Goal: Task Accomplishment & Management: Manage account settings

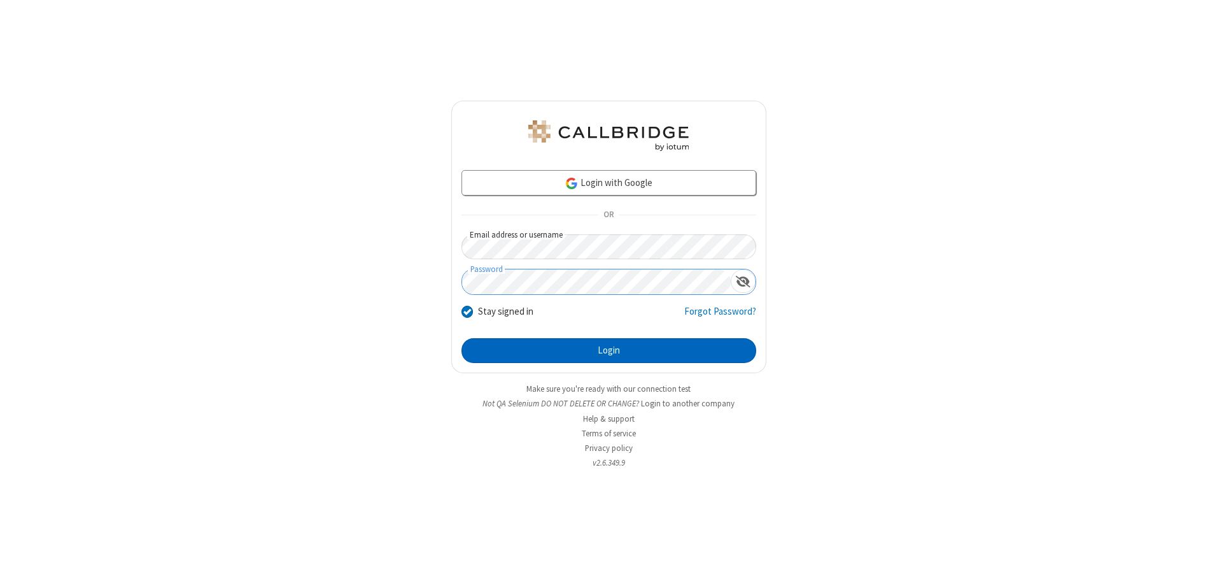
click at [609, 350] on button "Login" at bounding box center [609, 350] width 295 height 25
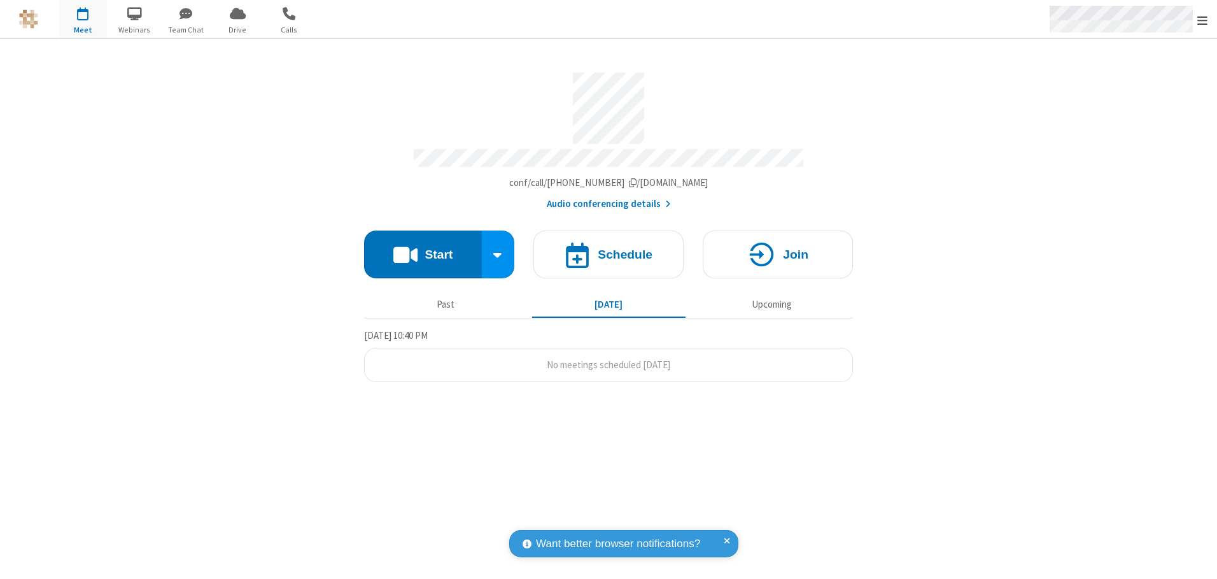
click at [1203, 20] on span "Open menu" at bounding box center [1202, 20] width 10 height 13
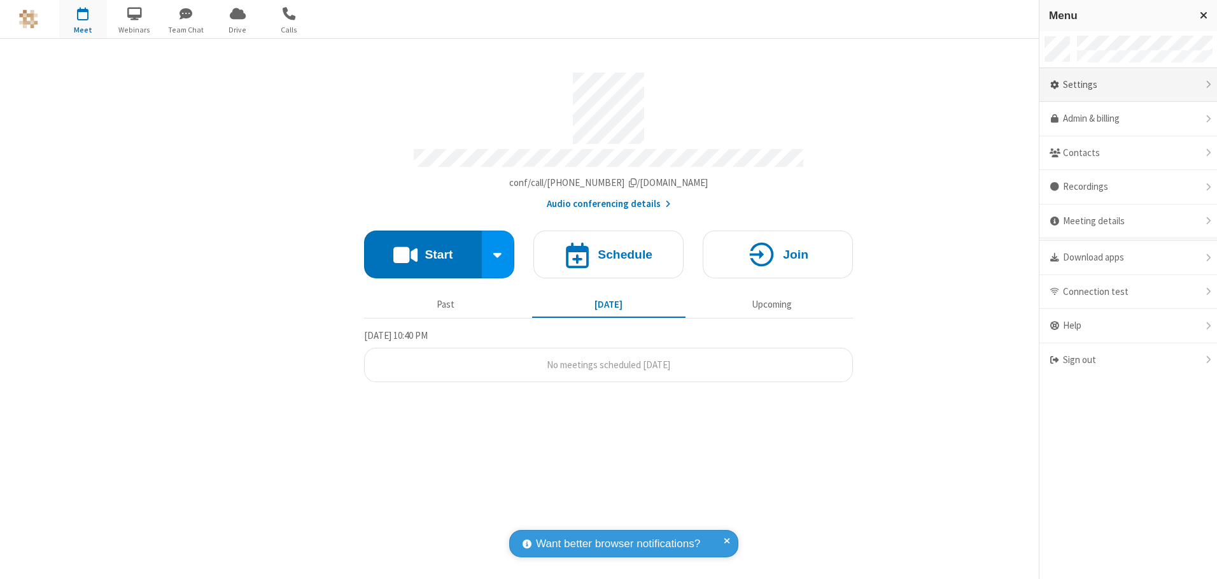
click at [1128, 85] on div "Settings" at bounding box center [1129, 85] width 178 height 34
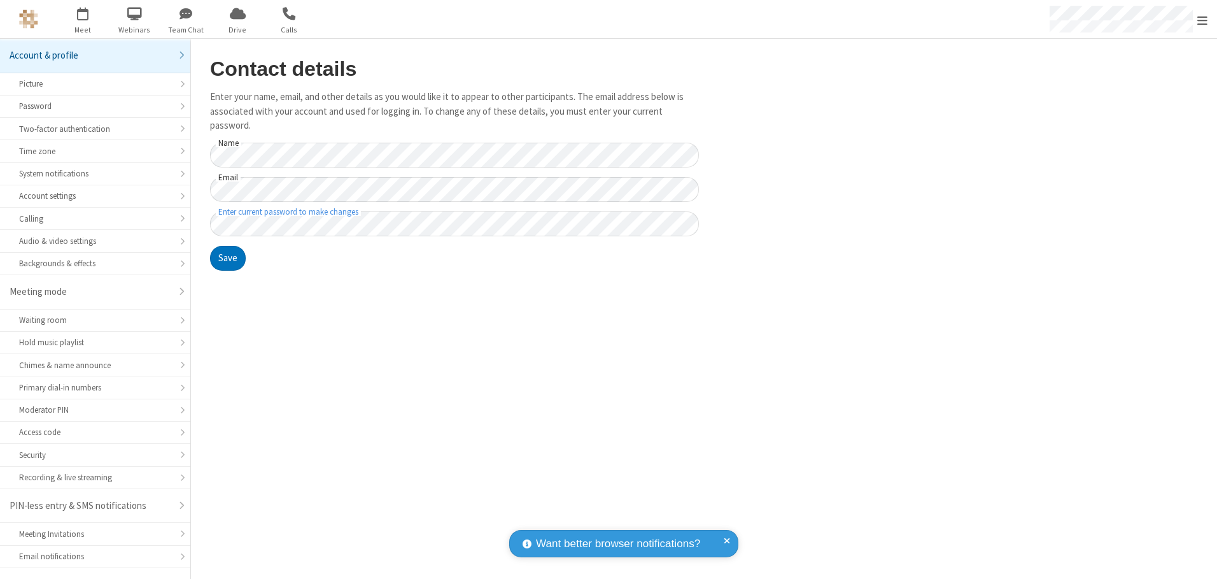
scroll to position [22, 0]
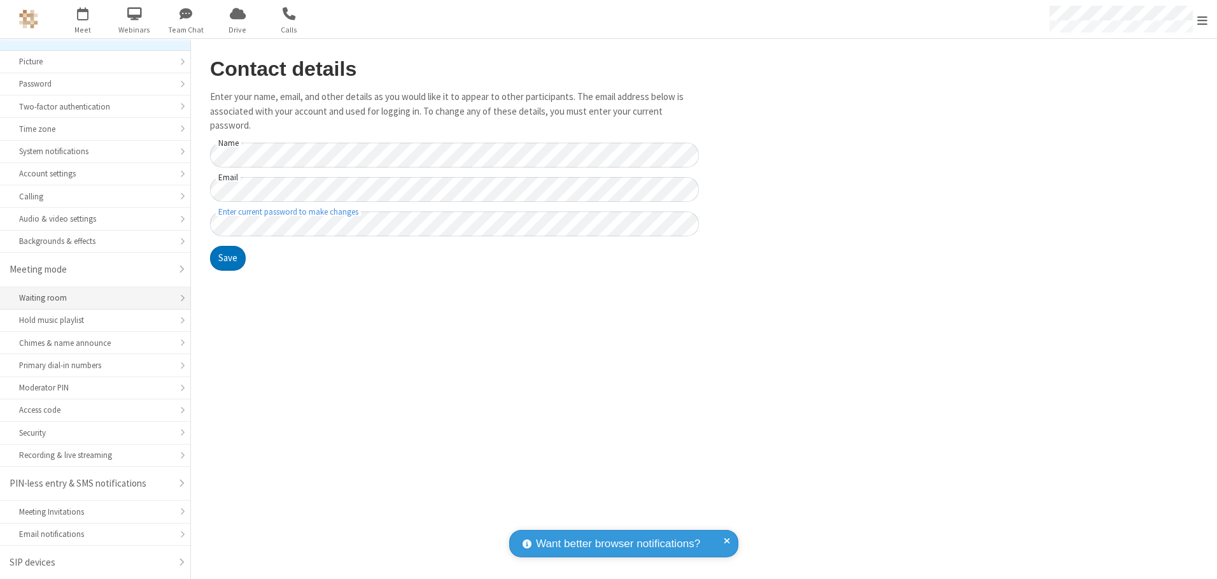
click at [90, 298] on div "Waiting room" at bounding box center [95, 298] width 152 height 12
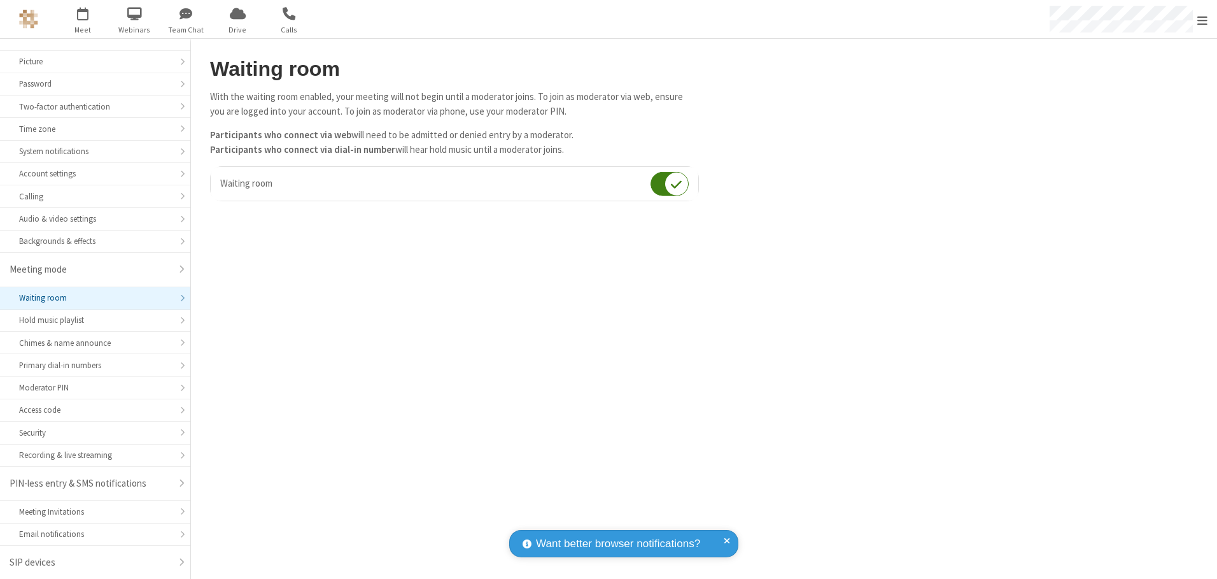
click at [670, 183] on input "checkbox" at bounding box center [670, 183] width 38 height 25
checkbox input "false"
click at [1203, 19] on span "Open menu" at bounding box center [1202, 20] width 10 height 13
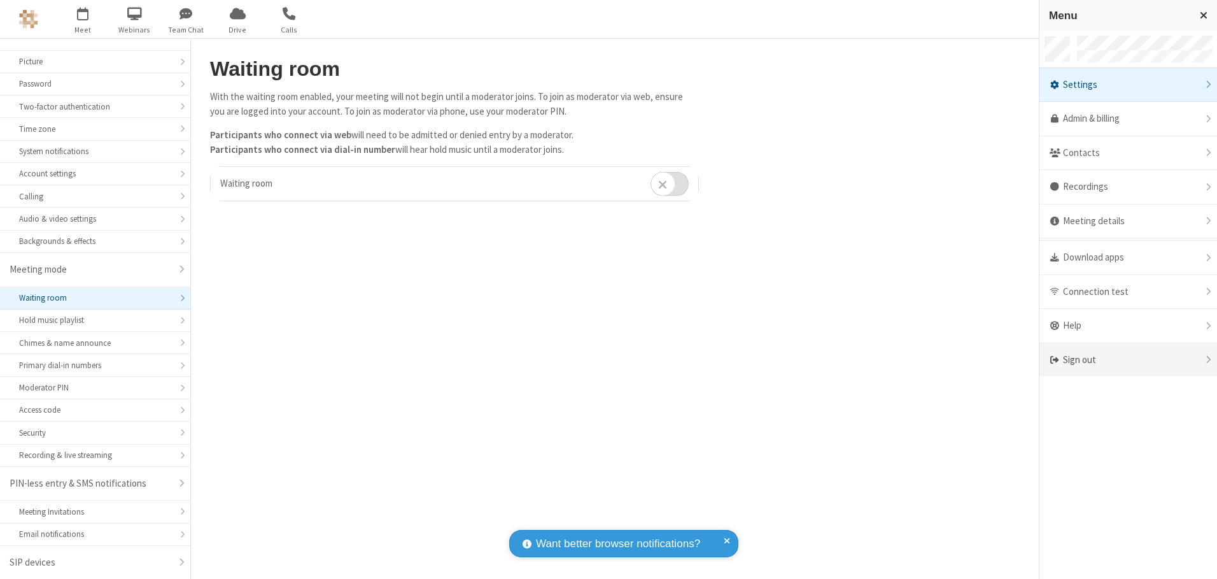
click at [1128, 360] on div "Sign out" at bounding box center [1129, 360] width 178 height 34
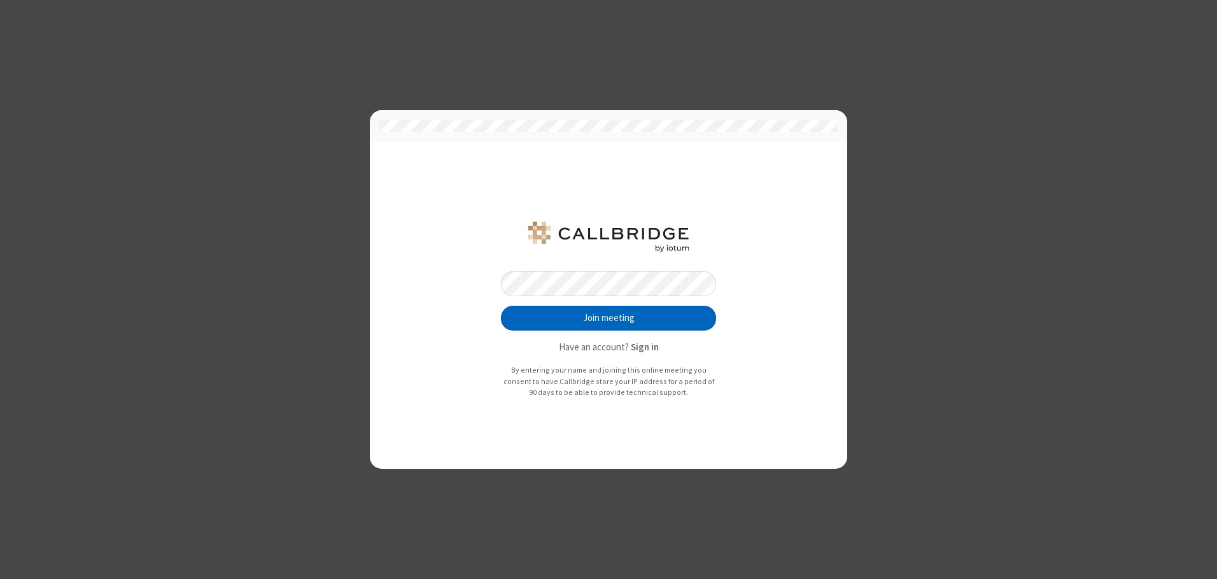
click at [609, 318] on button "Join meeting" at bounding box center [608, 318] width 215 height 25
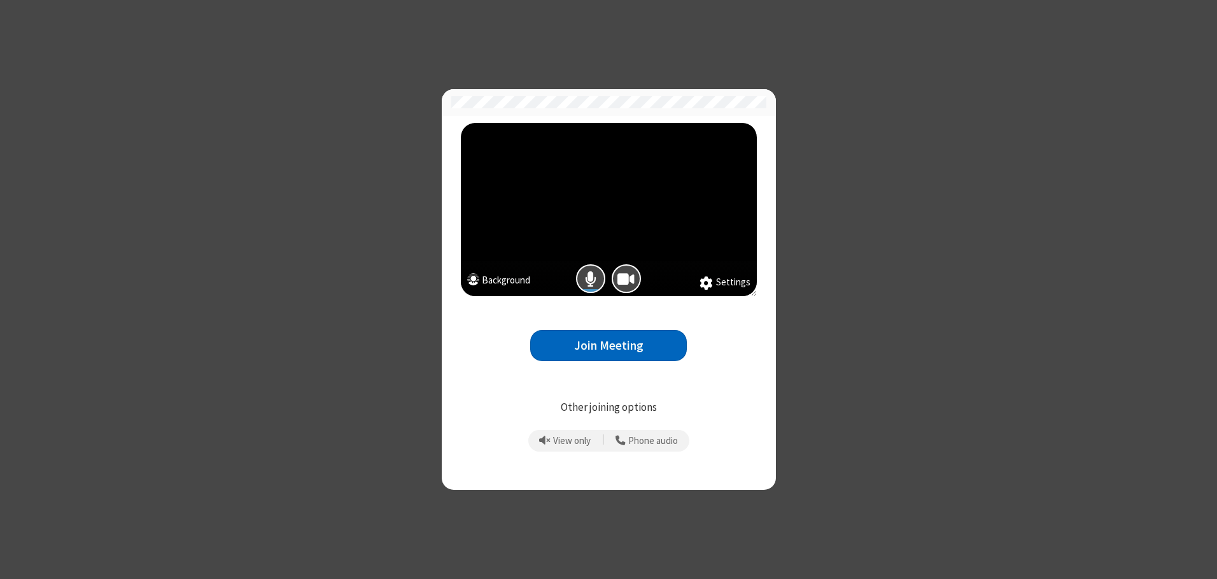
click at [609, 345] on button "Join Meeting" at bounding box center [608, 345] width 157 height 31
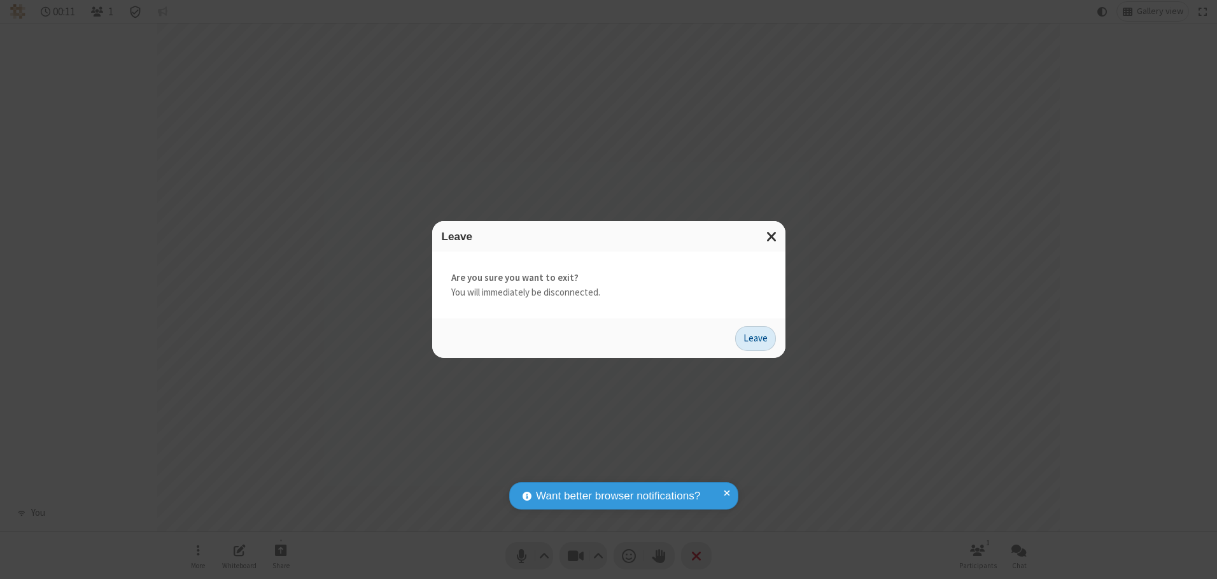
click at [756, 338] on button "Leave" at bounding box center [755, 338] width 41 height 25
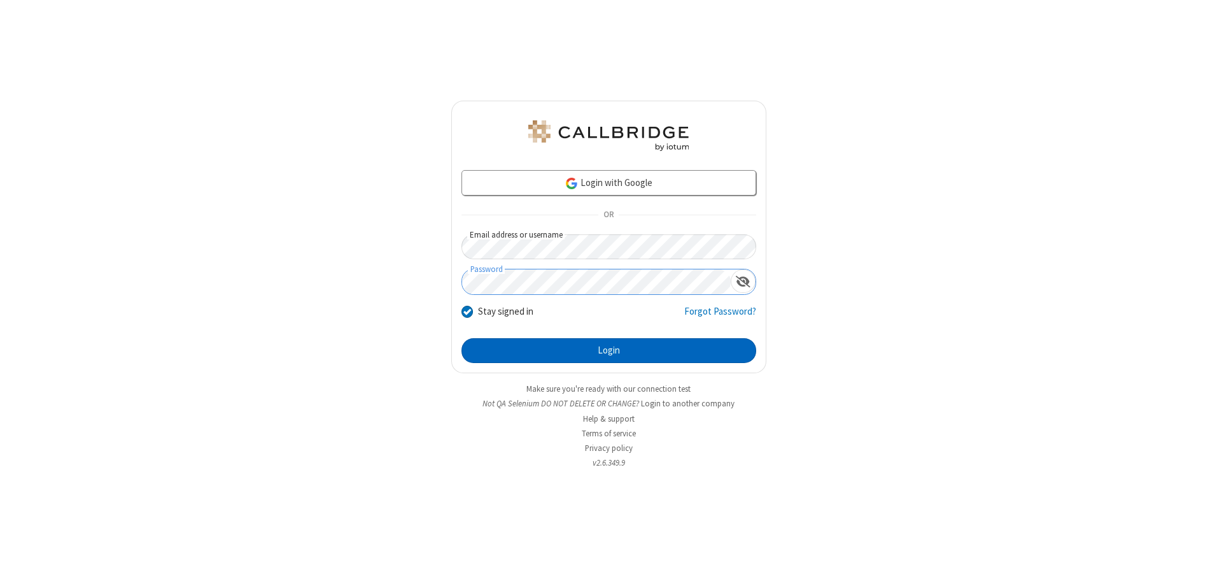
click at [609, 350] on button "Login" at bounding box center [609, 350] width 295 height 25
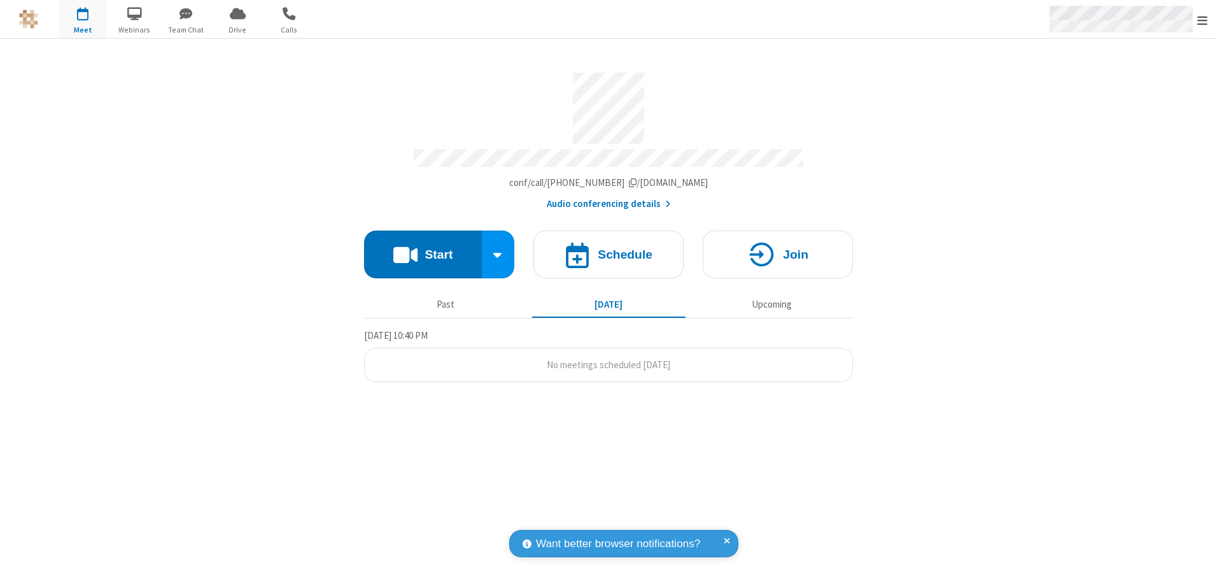
click at [1203, 20] on span "Open menu" at bounding box center [1202, 20] width 10 height 13
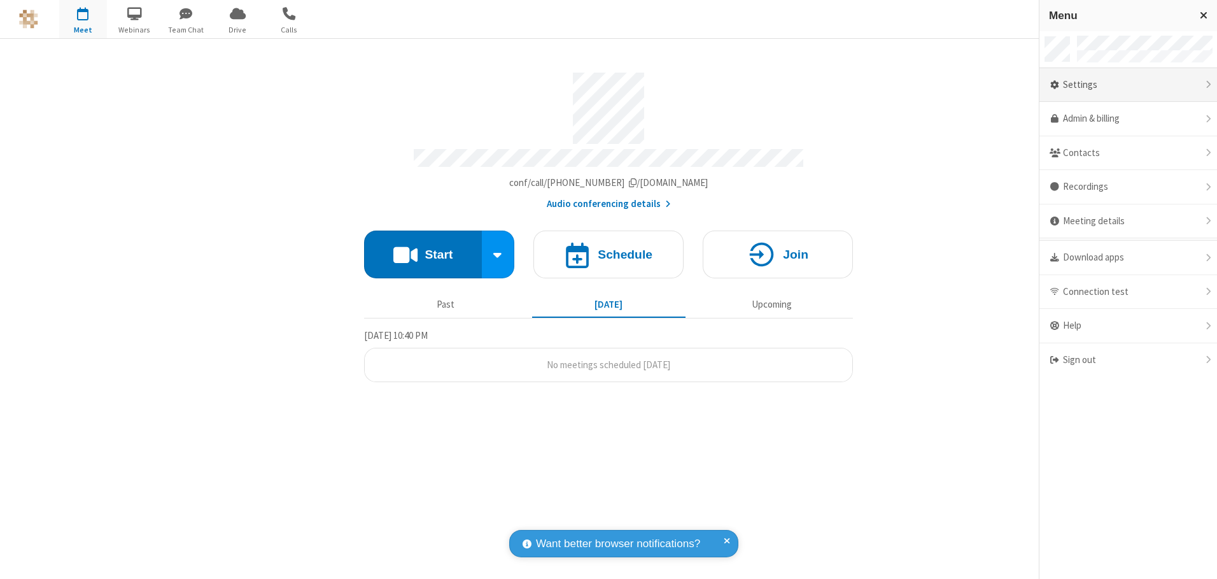
click at [1128, 85] on div "Settings" at bounding box center [1129, 85] width 178 height 34
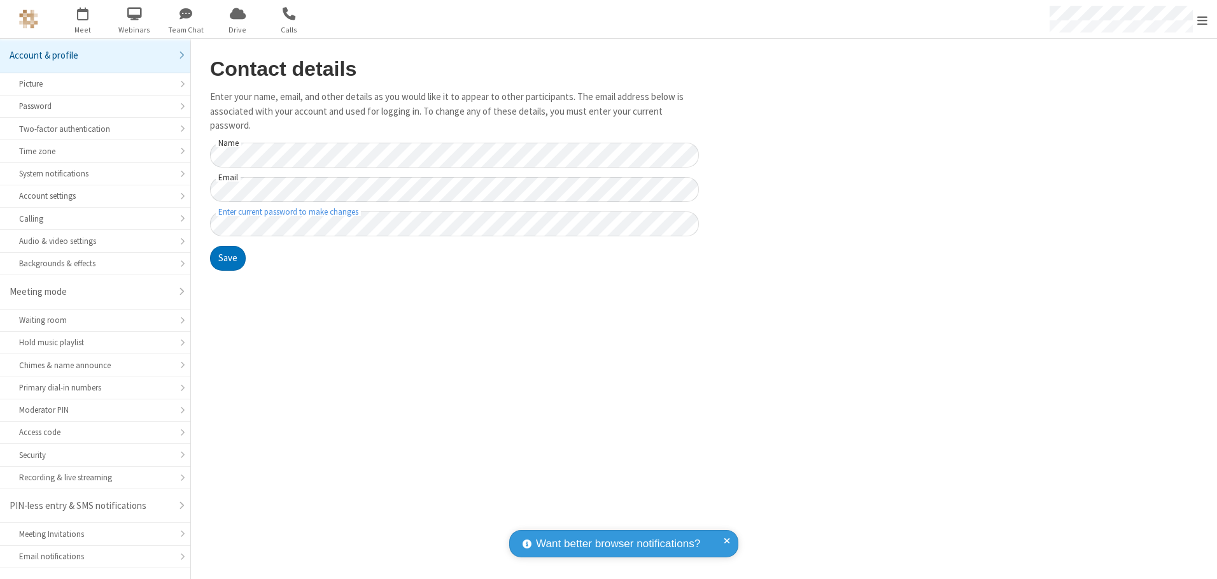
scroll to position [22, 0]
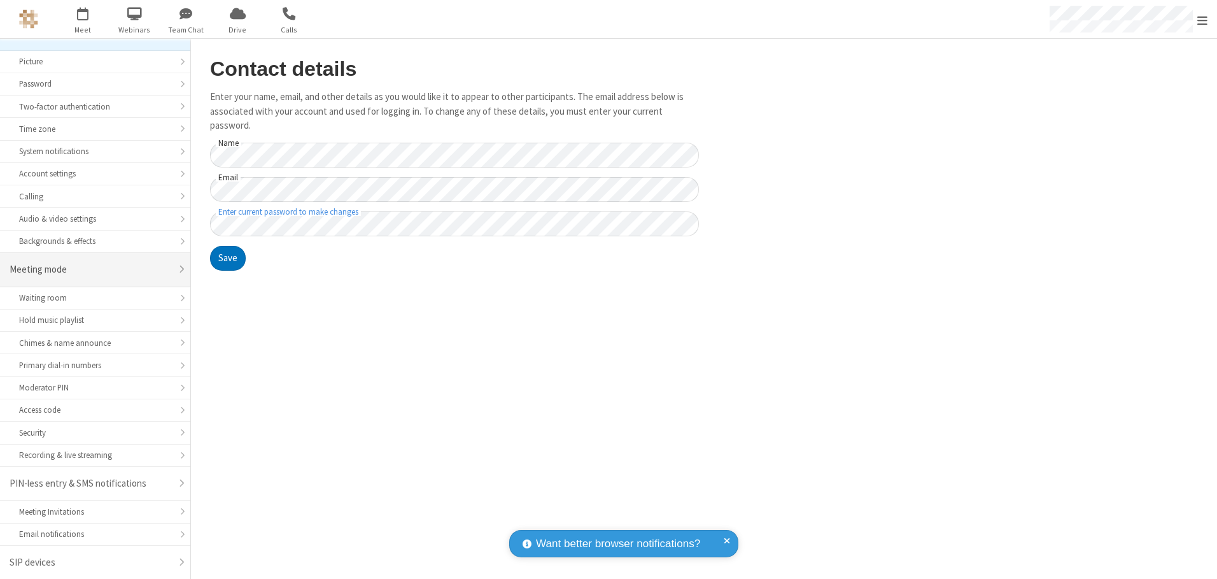
click at [90, 269] on div "Meeting mode" at bounding box center [91, 269] width 162 height 15
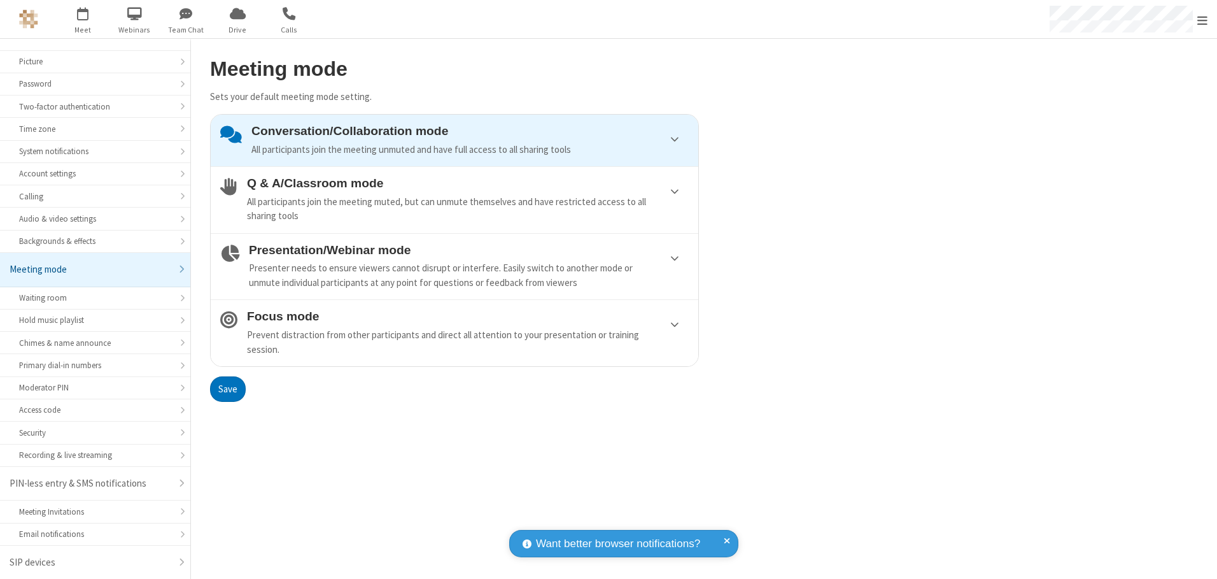
click at [455, 140] on div "Conversation/Collaboration mode All participants join the meeting unmuted and h…" at bounding box center [469, 140] width 437 height 32
click at [227, 388] on button "Save" at bounding box center [228, 388] width 36 height 25
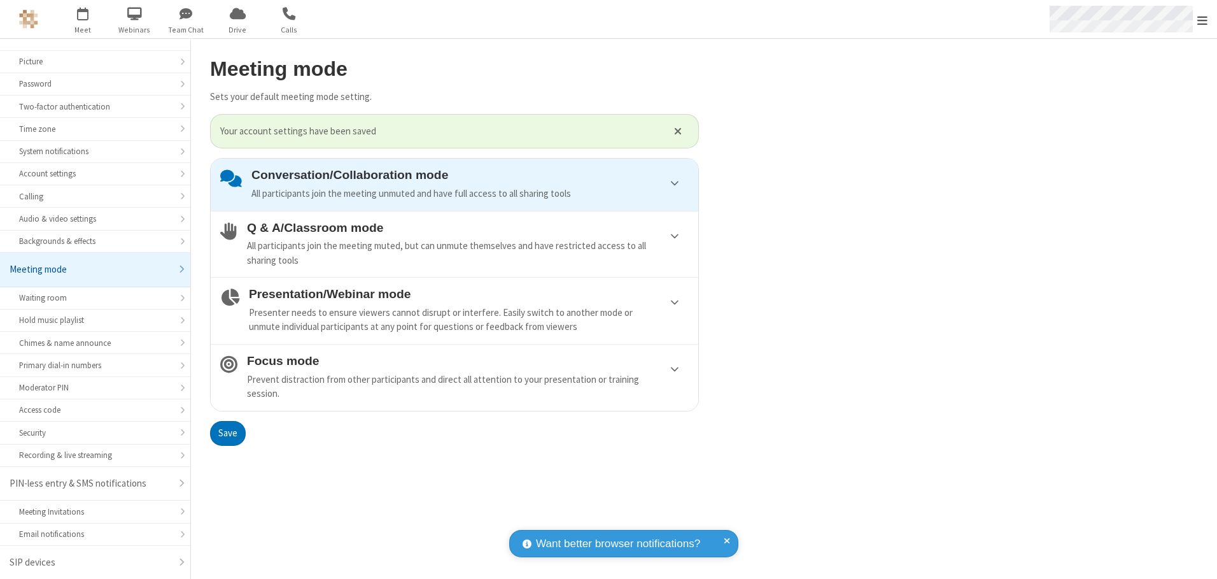
click at [1203, 19] on span "Open menu" at bounding box center [1202, 20] width 10 height 13
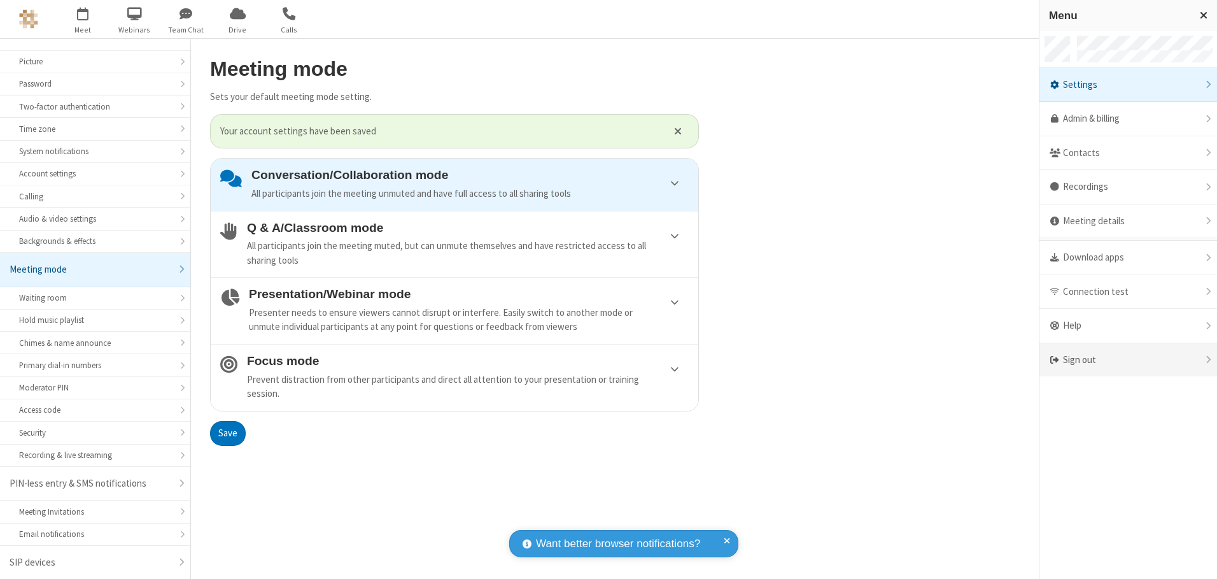
click at [1128, 360] on div "Sign out" at bounding box center [1129, 360] width 178 height 34
